Goal: Task Accomplishment & Management: Manage account settings

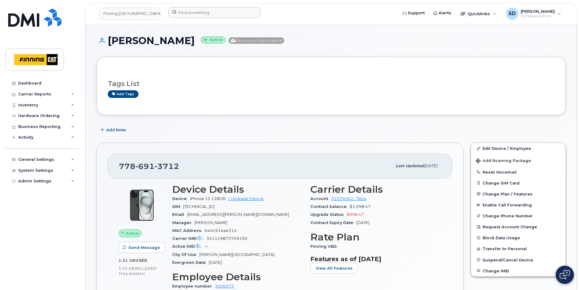
scroll to position [122, 0]
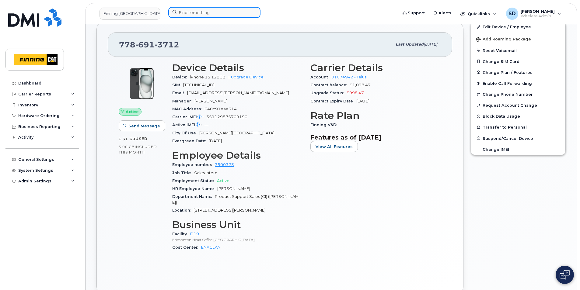
click at [205, 14] on input at bounding box center [214, 12] width 92 height 11
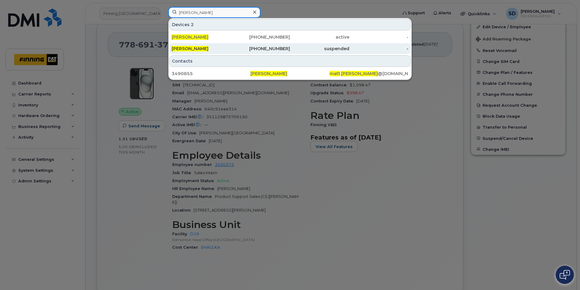
type input "[PERSON_NAME]"
click at [186, 49] on span "[PERSON_NAME]" at bounding box center [190, 48] width 37 height 5
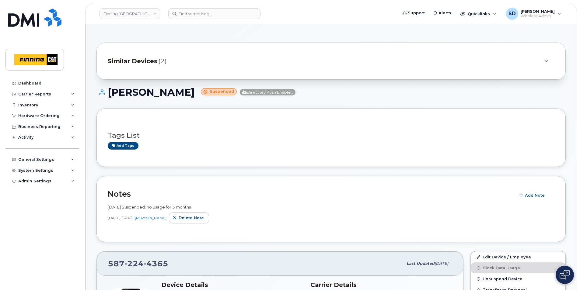
scroll to position [30, 0]
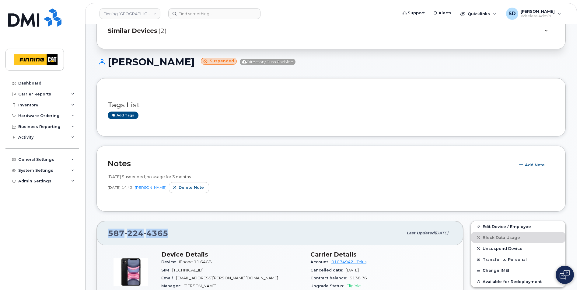
drag, startPoint x: 179, startPoint y: 230, endPoint x: 97, endPoint y: 233, distance: 81.9
drag, startPoint x: 97, startPoint y: 233, endPoint x: 116, endPoint y: 233, distance: 18.9
copy span "587 224 4365"
click at [483, 225] on link "Edit Device / Employee" at bounding box center [518, 226] width 94 height 11
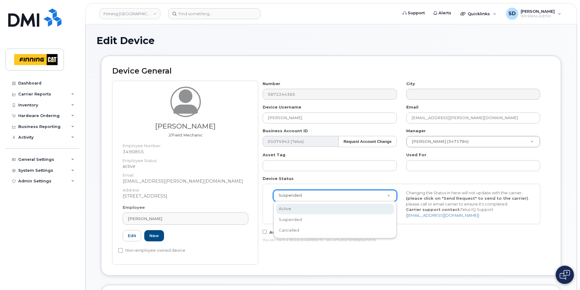
select select "active"
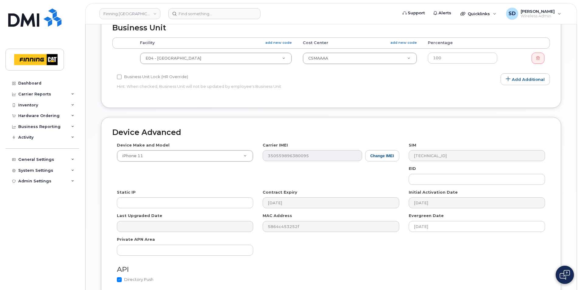
scroll to position [331, 0]
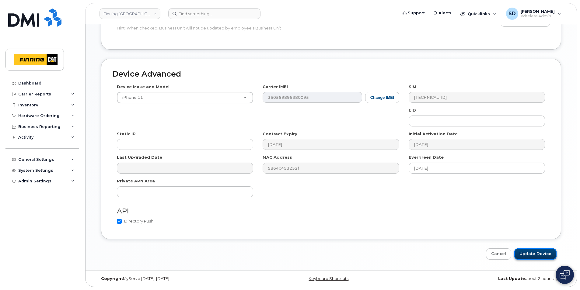
click at [527, 254] on input "Update Device" at bounding box center [535, 254] width 42 height 11
type input "Saving..."
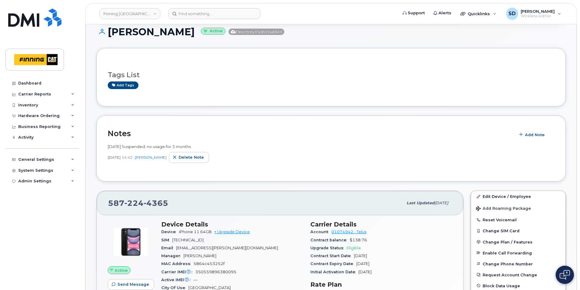
scroll to position [61, 0]
drag, startPoint x: 239, startPoint y: 272, endPoint x: 196, endPoint y: 271, distance: 42.9
click at [196, 271] on div "Carrier IMEI Carrier IMEI is reported during the last billing cycle or change o…" at bounding box center [232, 272] width 142 height 8
drag, startPoint x: 196, startPoint y: 271, endPoint x: 200, endPoint y: 271, distance: 4.0
copy span "350559896380095"
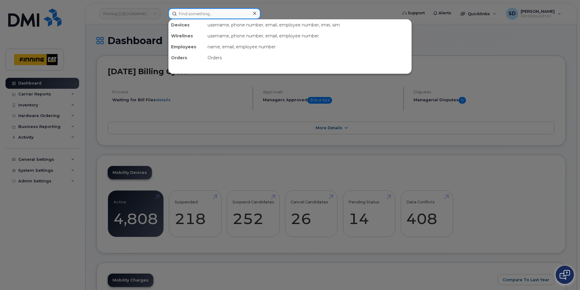
click at [201, 14] on input at bounding box center [214, 13] width 92 height 11
paste input "[PERSON_NAME]"
type input "[PERSON_NAME]"
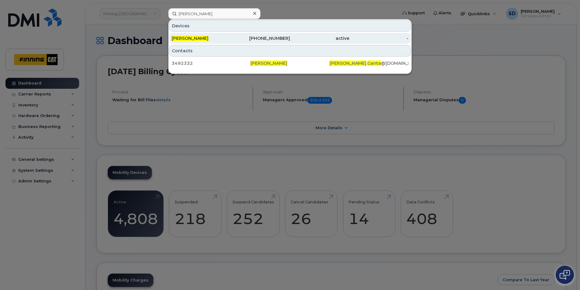
click at [186, 38] on span "[PERSON_NAME]" at bounding box center [190, 38] width 37 height 5
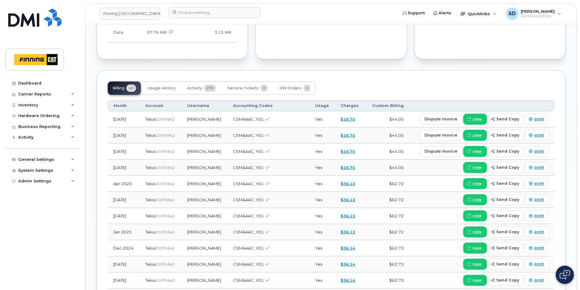
scroll to position [609, 0]
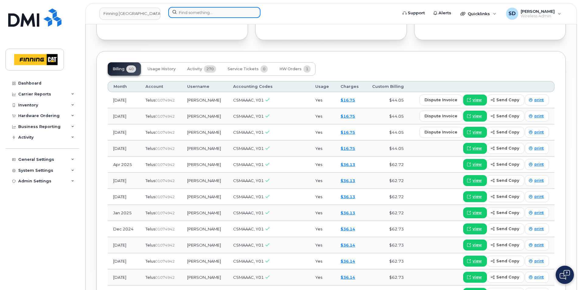
click at [184, 15] on input at bounding box center [214, 12] width 92 height 11
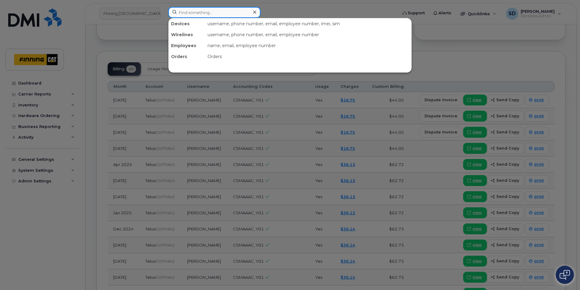
paste input "Jose Martinez"
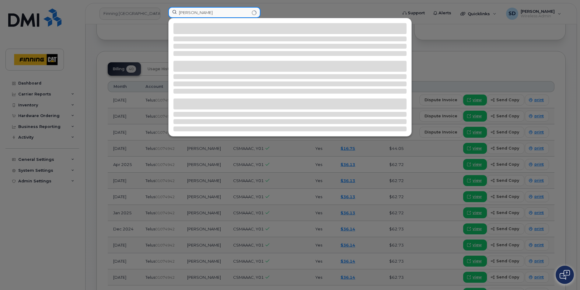
type input "Jose Martinez"
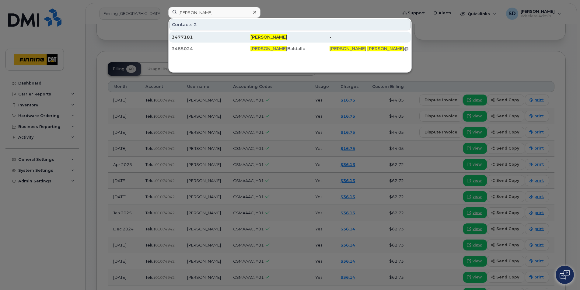
click at [178, 35] on div "3477181" at bounding box center [211, 37] width 79 height 6
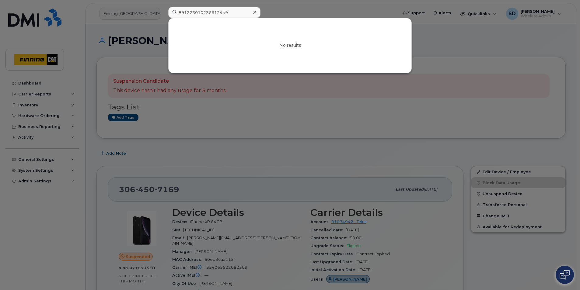
drag, startPoint x: 238, startPoint y: 15, endPoint x: -122, endPoint y: -3, distance: 359.9
click at [236, 13] on input "8912230102274258478" at bounding box center [214, 12] width 92 height 11
drag, startPoint x: 236, startPoint y: 13, endPoint x: -10, endPoint y: 7, distance: 246.3
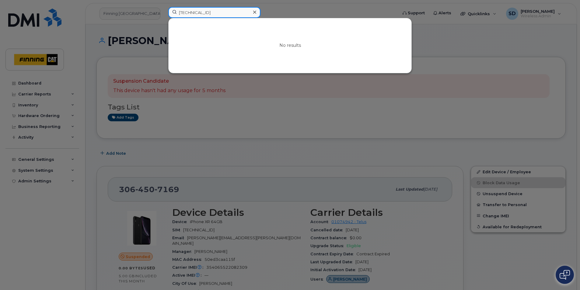
paste input "114984325"
type input "[TECHNICAL_ID]"
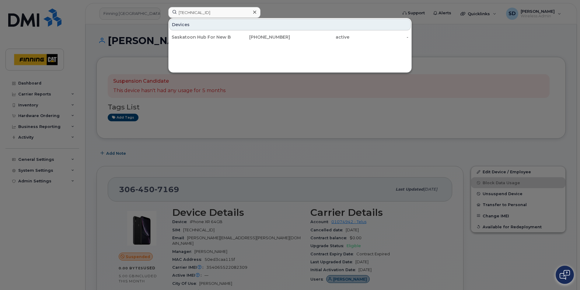
drag, startPoint x: 196, startPoint y: 36, endPoint x: 438, endPoint y: 194, distance: 288.7
click at [196, 36] on div "Saskatoon Hub For New Building Mov" at bounding box center [201, 37] width 59 height 6
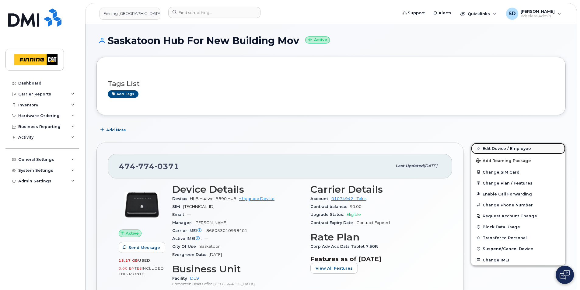
click at [493, 148] on link "Edit Device / Employee" at bounding box center [518, 148] width 94 height 11
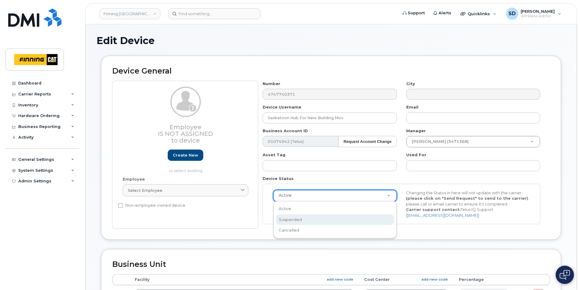
select select "suspended"
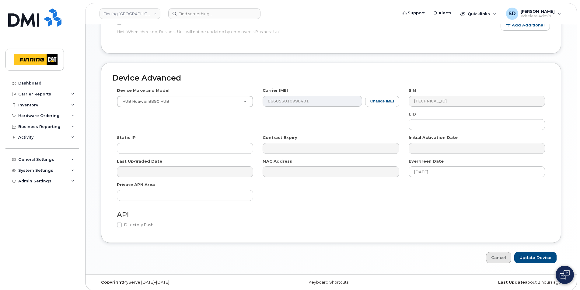
scroll to position [295, 0]
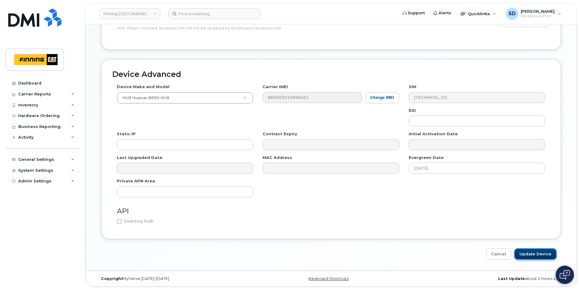
click at [527, 255] on input "Update Device" at bounding box center [535, 254] width 42 height 11
type input "Saving..."
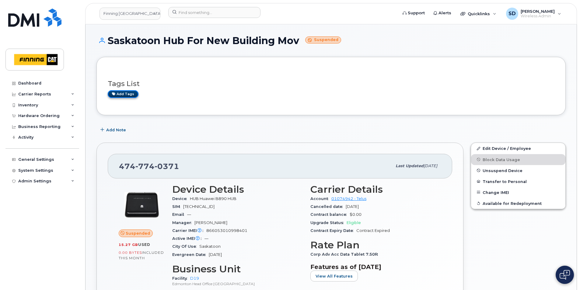
click at [129, 94] on link "Add tags" at bounding box center [123, 94] width 31 height 8
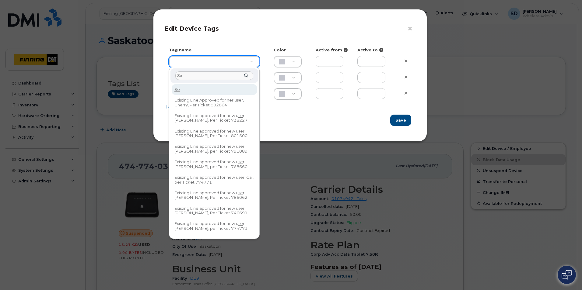
type input "S"
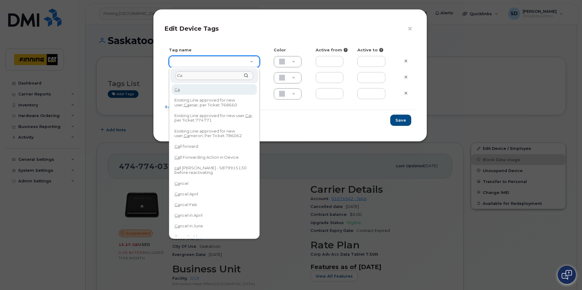
type input "C"
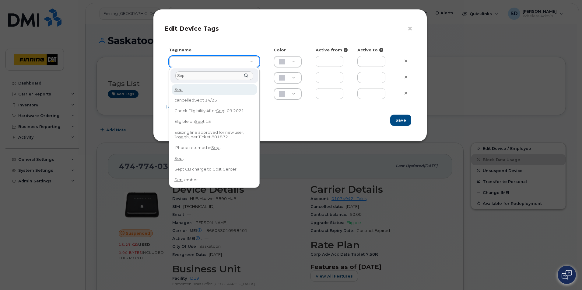
drag, startPoint x: 188, startPoint y: 82, endPoint x: 189, endPoint y: 76, distance: 5.2
click at [188, 81] on div "Sep" at bounding box center [214, 75] width 88 height 15
drag, startPoint x: 189, startPoint y: 75, endPoint x: 65, endPoint y: 67, distance: 123.9
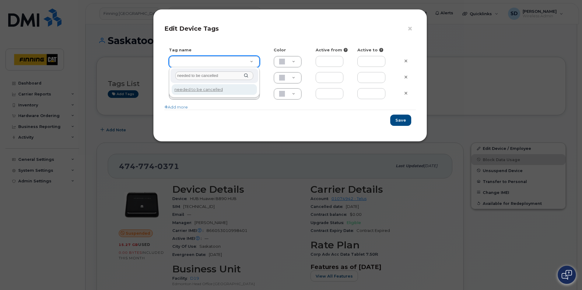
type input "needed to be cancelled"
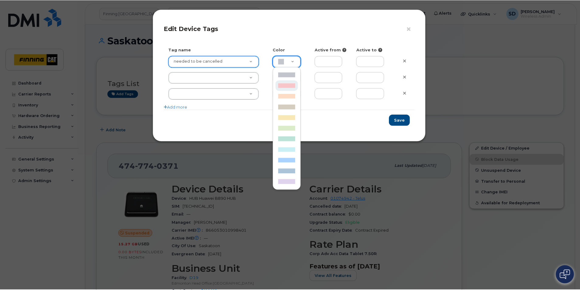
scroll to position [0, 2]
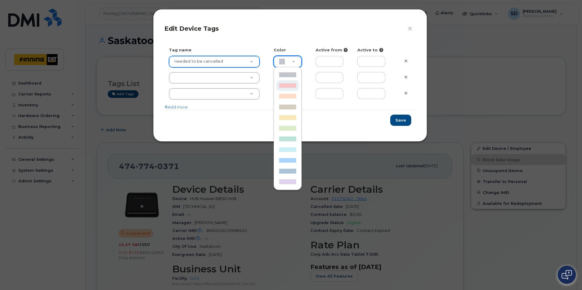
type input "F8C6C8"
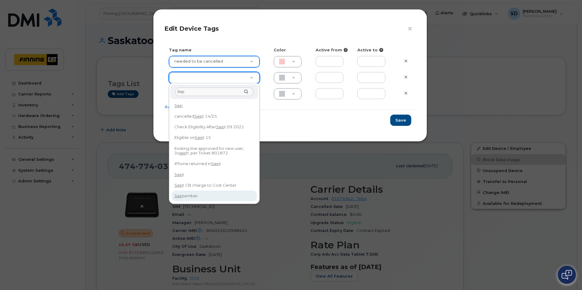
type input "Sep"
type input "September"
type input "ABD3FF"
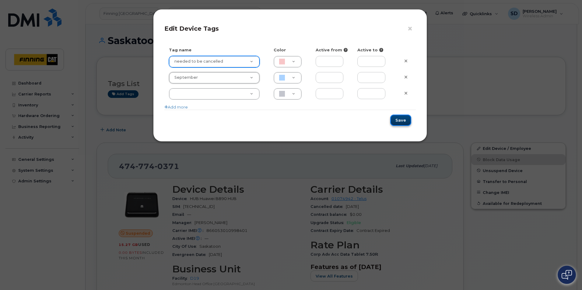
click at [399, 122] on button "Save" at bounding box center [400, 120] width 21 height 11
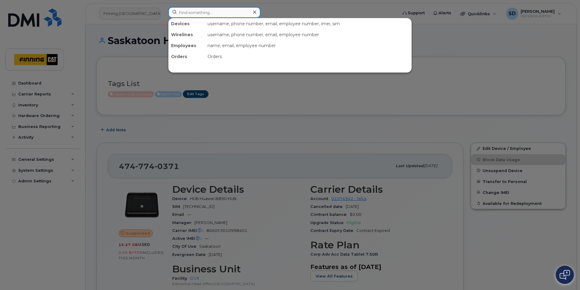
click at [191, 13] on input at bounding box center [214, 12] width 92 height 11
paste input "+15875885996"
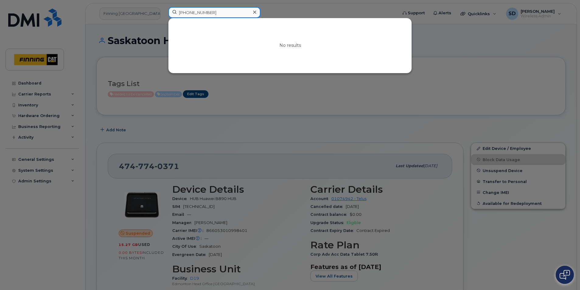
click at [182, 11] on input "+15875885996" at bounding box center [214, 12] width 92 height 11
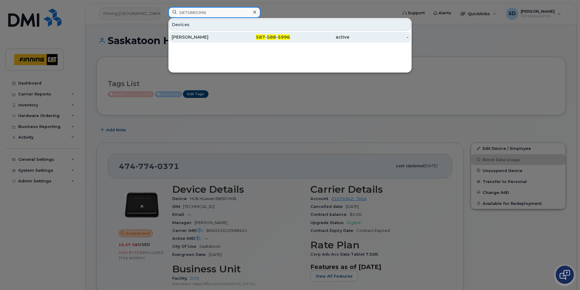
type input "5875885996"
click at [199, 38] on div "Daryl Troup" at bounding box center [201, 37] width 59 height 6
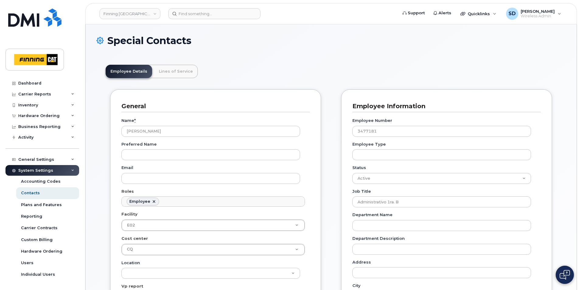
scroll to position [18, 0]
click at [197, 16] on input at bounding box center [214, 13] width 92 height 11
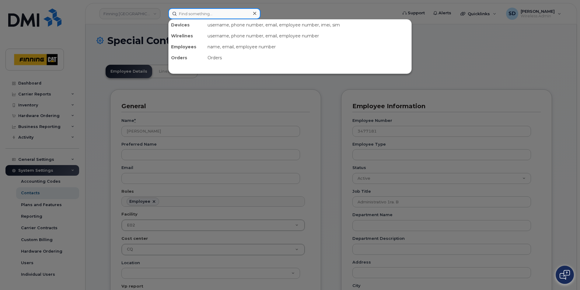
paste input "Diana Torres"
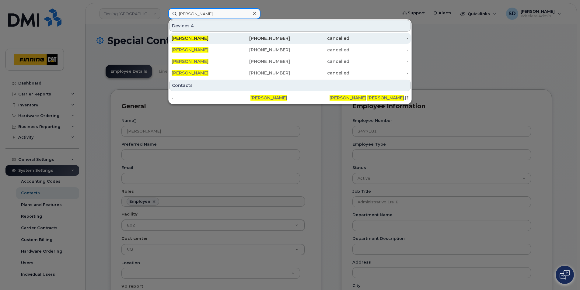
type input "Diana Torres"
click at [176, 41] on span "Diana Torres" at bounding box center [190, 38] width 37 height 5
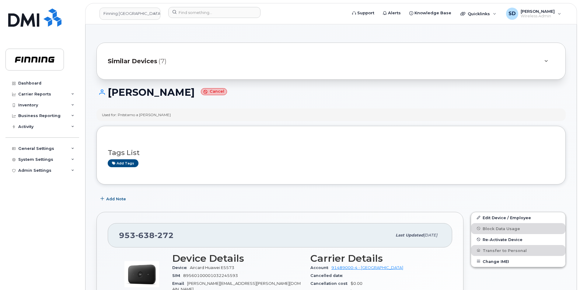
click at [132, 60] on span "Similar Devices" at bounding box center [133, 61] width 50 height 9
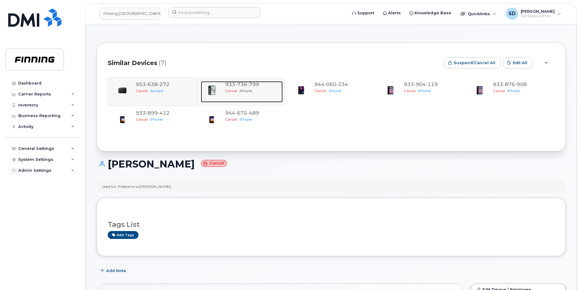
click at [234, 88] on div "933 736 799" at bounding box center [252, 84] width 55 height 7
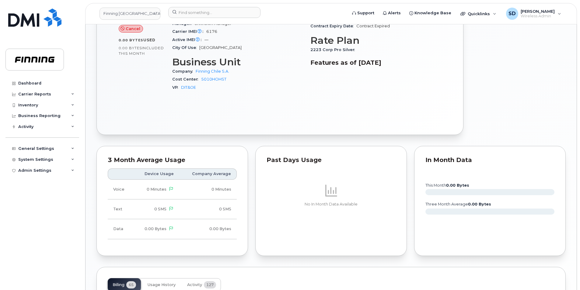
scroll to position [365, 0]
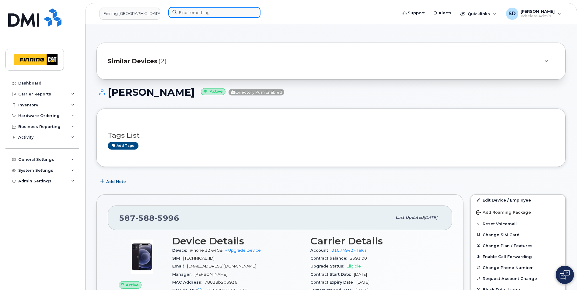
click at [186, 15] on input at bounding box center [214, 12] width 92 height 11
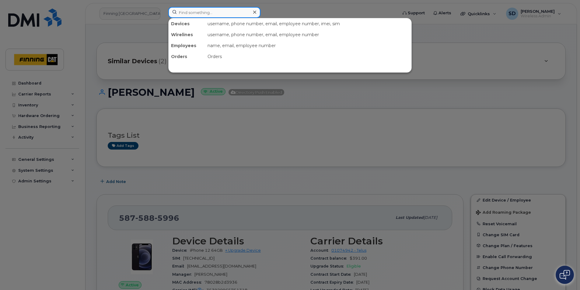
paste input "HT2KH0QQ0F00"
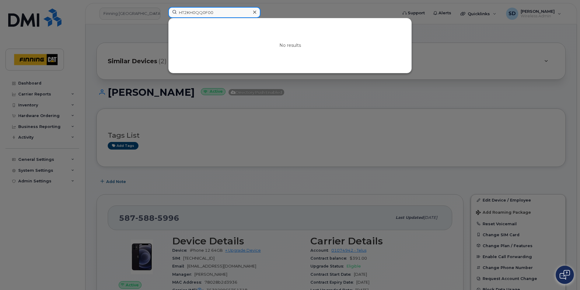
click at [222, 13] on input "HT2KH0QQ0F00" at bounding box center [214, 12] width 92 height 11
drag, startPoint x: 222, startPoint y: 10, endPoint x: 67, endPoint y: 2, distance: 155.2
click at [163, 7] on div "HT2KH0QQ0F00 No results" at bounding box center [280, 13] width 235 height 13
paste input "343-369-5629"
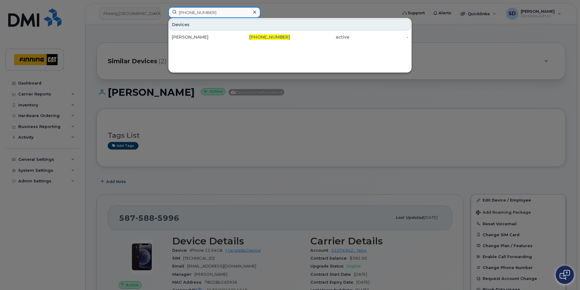
drag, startPoint x: 222, startPoint y: 13, endPoint x: 79, endPoint y: 13, distance: 143.6
click at [163, 14] on div "343-369-5629 Devices Luc Allard 343-369-5629 active -" at bounding box center [280, 13] width 235 height 13
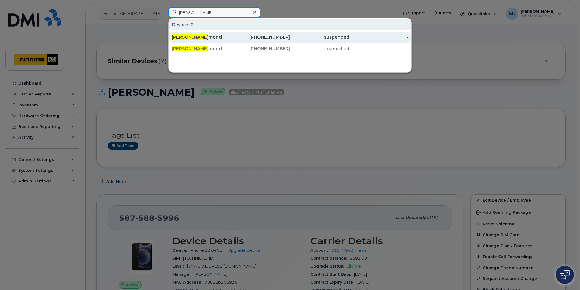
type input "Barbara Do"
click at [201, 38] on div "Barbara Do mond" at bounding box center [201, 37] width 59 height 6
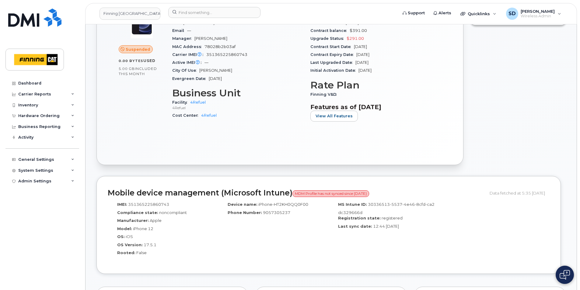
scroll to position [213, 0]
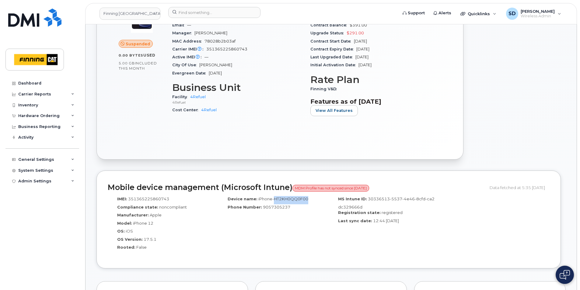
drag, startPoint x: 307, startPoint y: 198, endPoint x: 272, endPoint y: 196, distance: 34.7
click at [272, 197] on span "iPhone-HT2KH0QQ0F00" at bounding box center [283, 199] width 50 height 5
drag, startPoint x: 272, startPoint y: 196, endPoint x: 280, endPoint y: 199, distance: 8.1
copy span "HT2KH0QQ0F00"
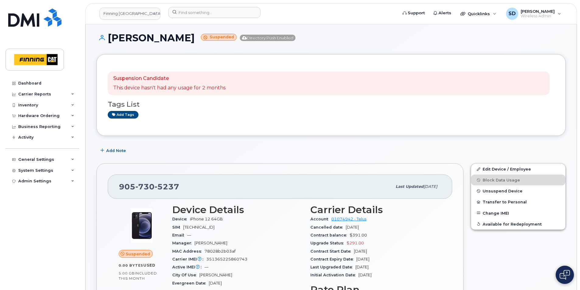
scroll to position [0, 0]
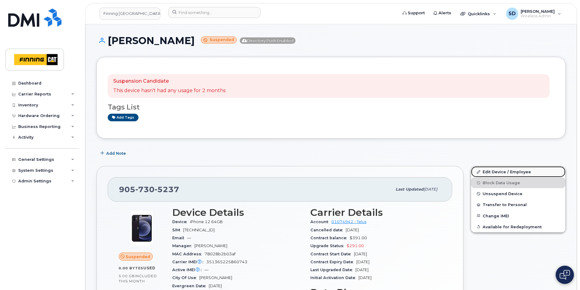
click at [490, 173] on link "Edit Device / Employee" at bounding box center [518, 171] width 94 height 11
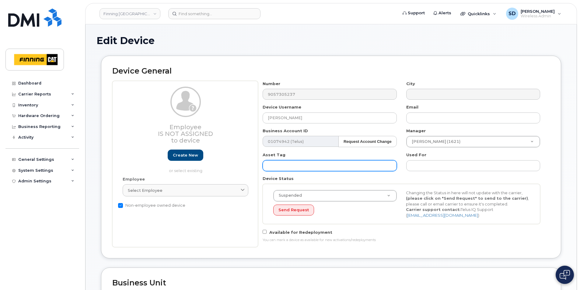
click at [338, 167] on input "text" at bounding box center [330, 165] width 134 height 11
paste input "HT2KH0QQ0F00"
type input "HT2KH0QQ0F00"
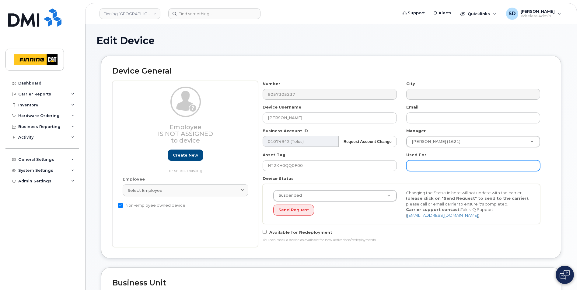
click at [422, 161] on input "text" at bounding box center [473, 165] width 134 height 11
paste input "HT2KH0QQ0F00"
click at [418, 166] on input "iPhne 12- HT2KH0QQ0F00" at bounding box center [473, 165] width 134 height 11
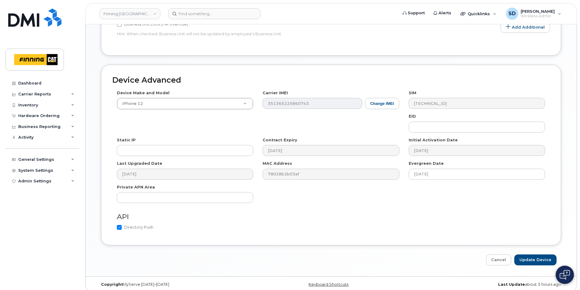
scroll to position [313, 0]
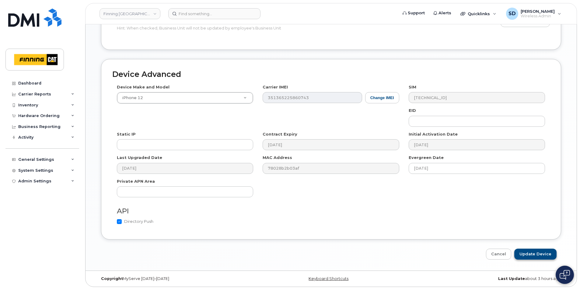
type input "iPhone 12- HT2KH0QQ0F00"
click at [542, 253] on input "Update Device" at bounding box center [535, 254] width 42 height 11
type input "Saving..."
